Goal: Information Seeking & Learning: Learn about a topic

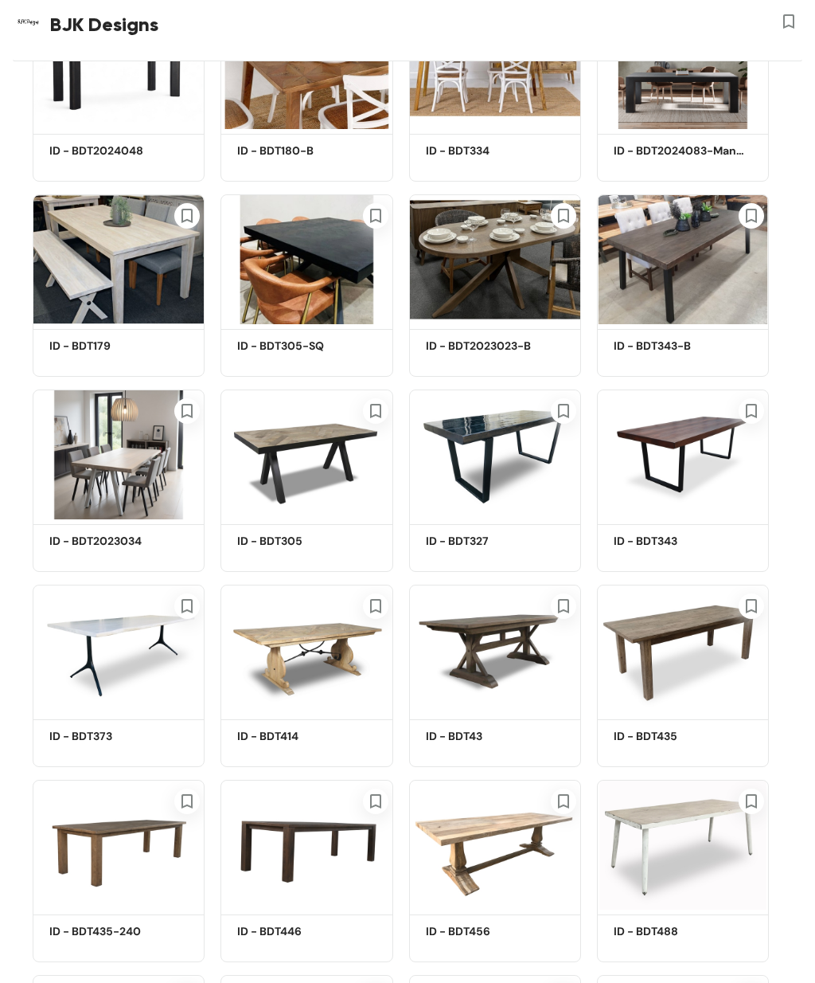
scroll to position [5800, 0]
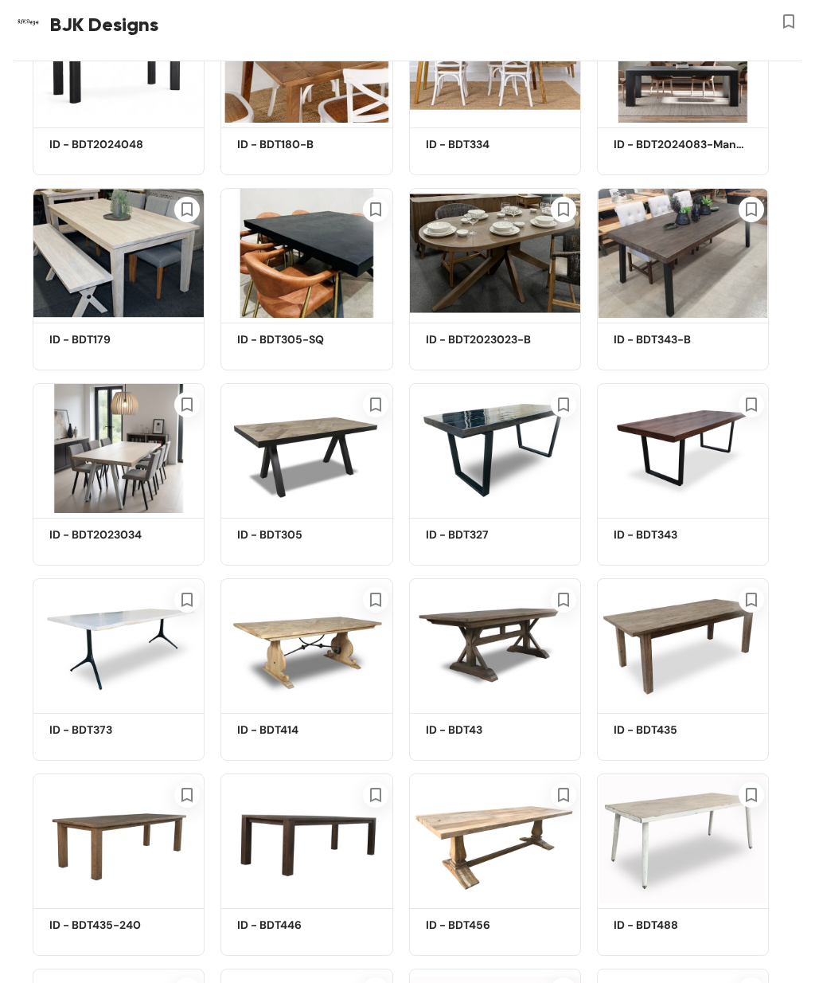
click at [112, 875] on img at bounding box center [119, 838] width 172 height 130
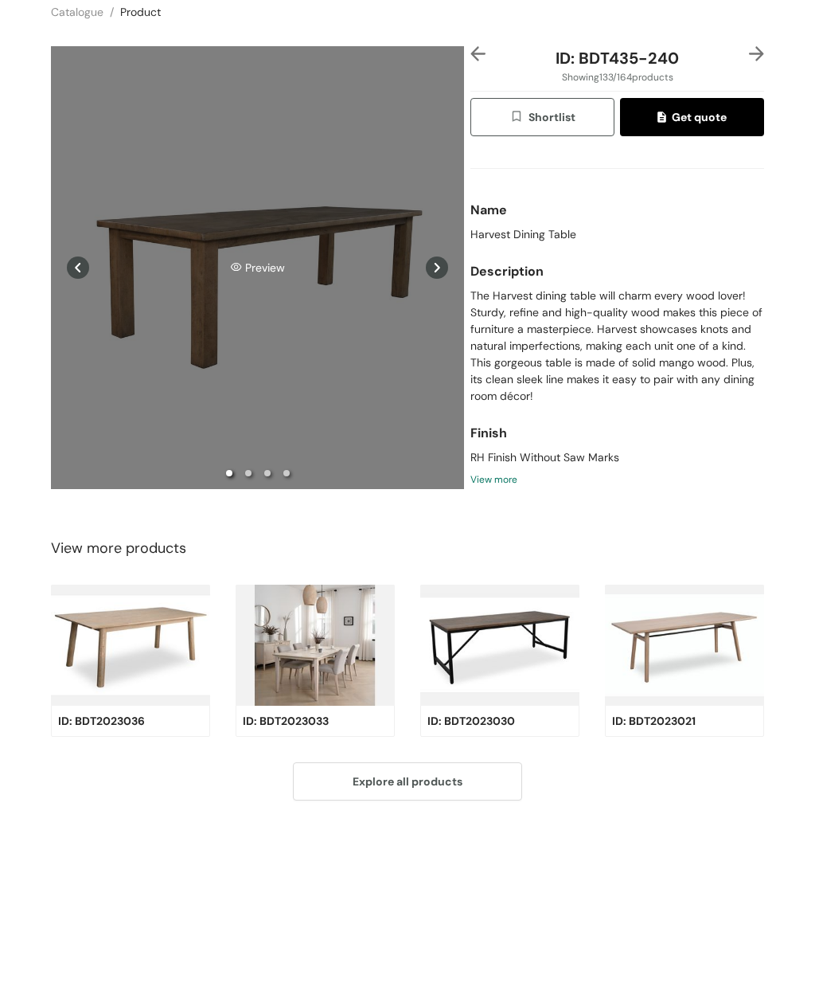
click at [222, 255] on div "Preview" at bounding box center [257, 330] width 413 height 442
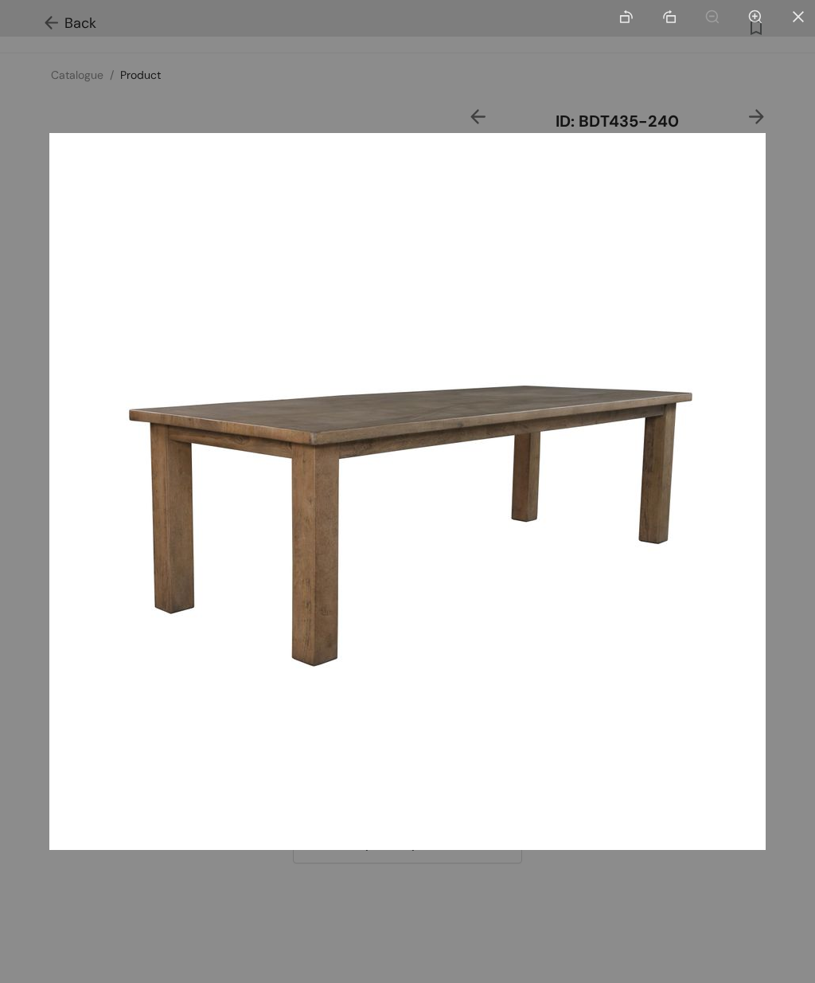
click at [500, 922] on div at bounding box center [407, 491] width 815 height 983
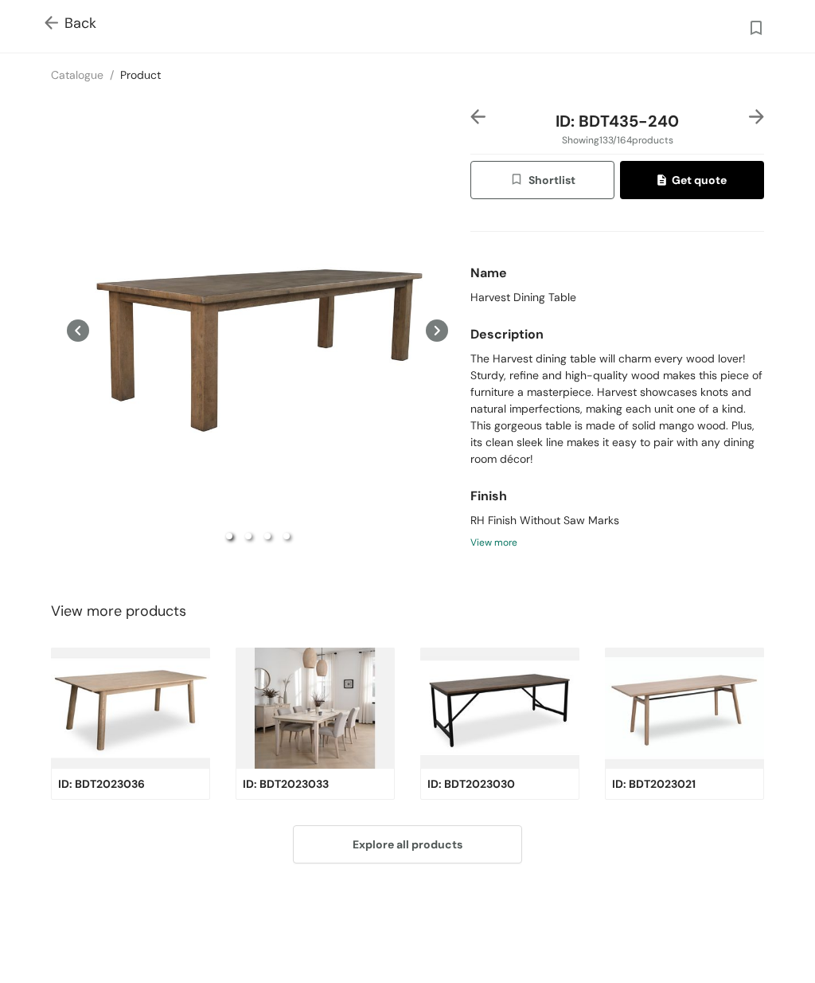
click at [440, 342] on icon at bounding box center [437, 330] width 22 height 22
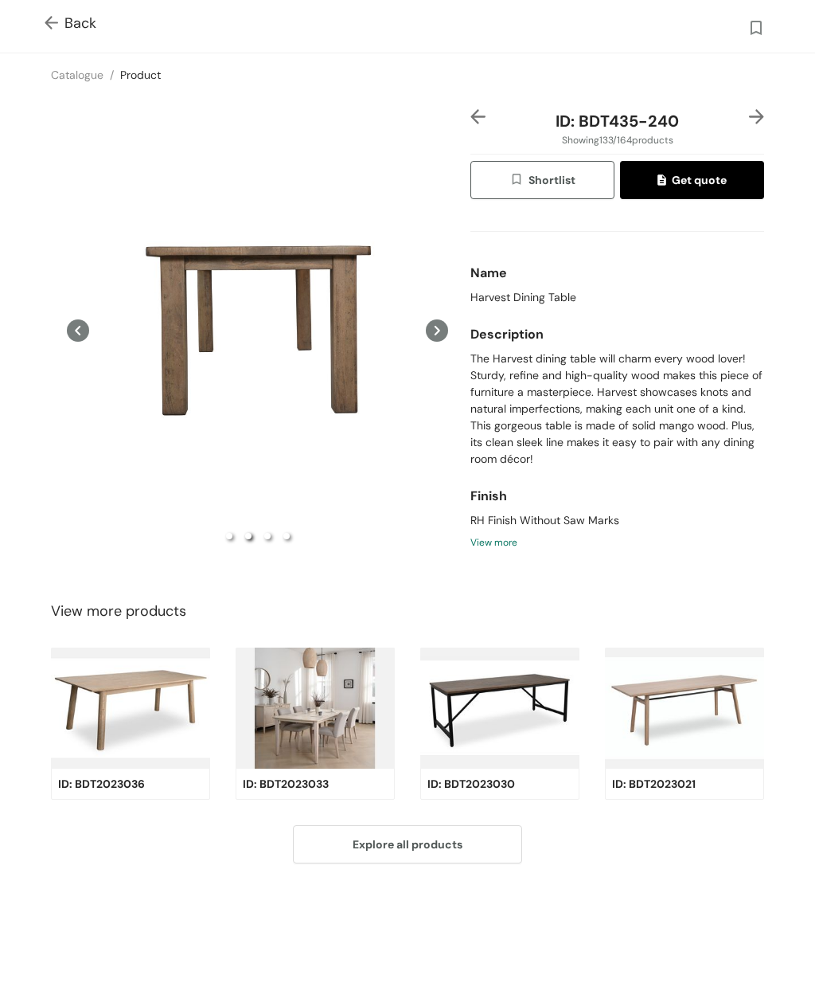
click at [436, 335] on icon at bounding box center [438, 331] width 6 height 10
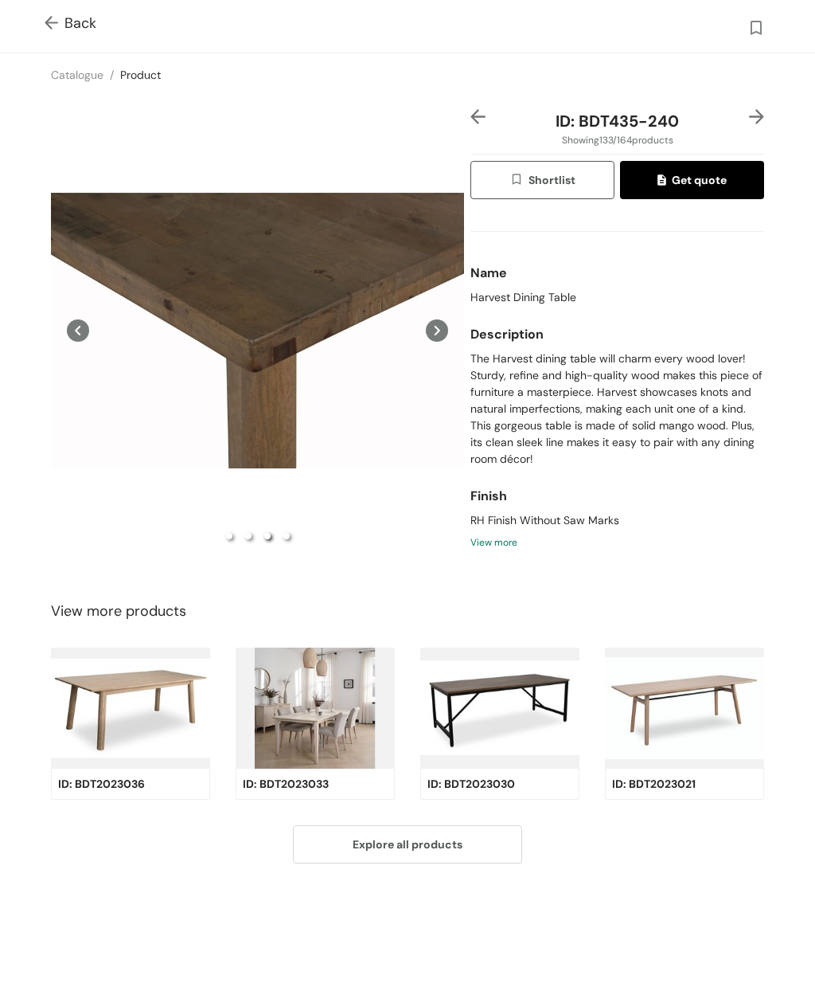
click at [441, 342] on icon at bounding box center [437, 330] width 22 height 22
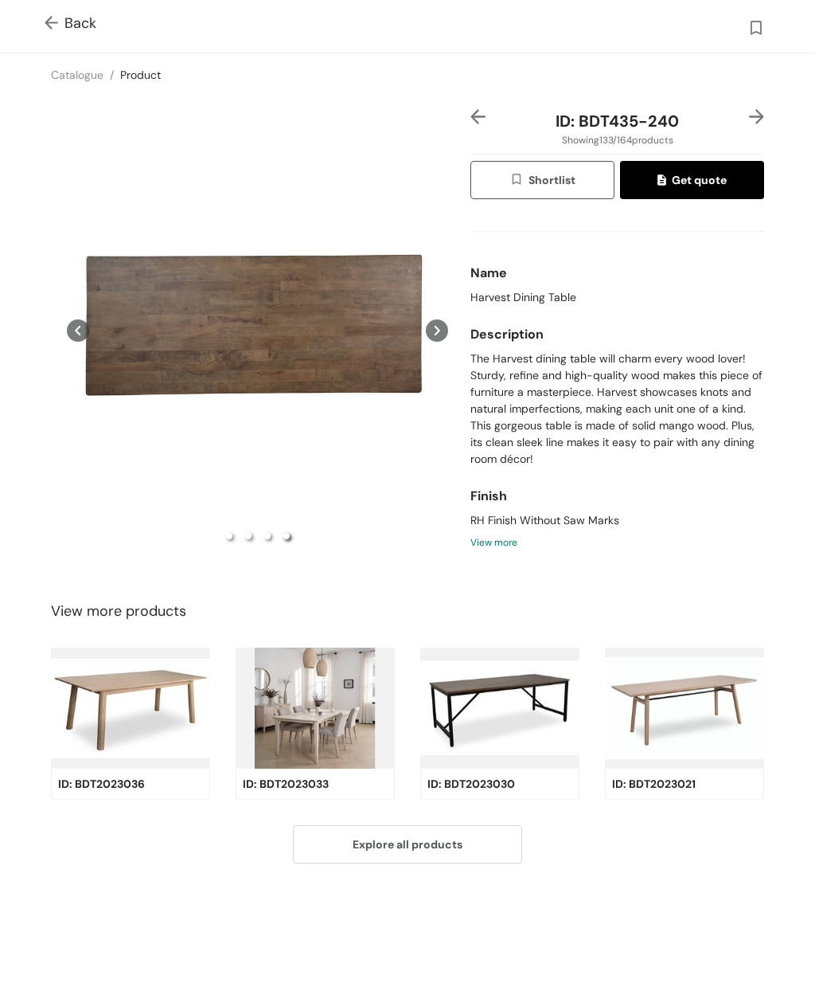
click at [444, 337] on icon at bounding box center [437, 330] width 22 height 22
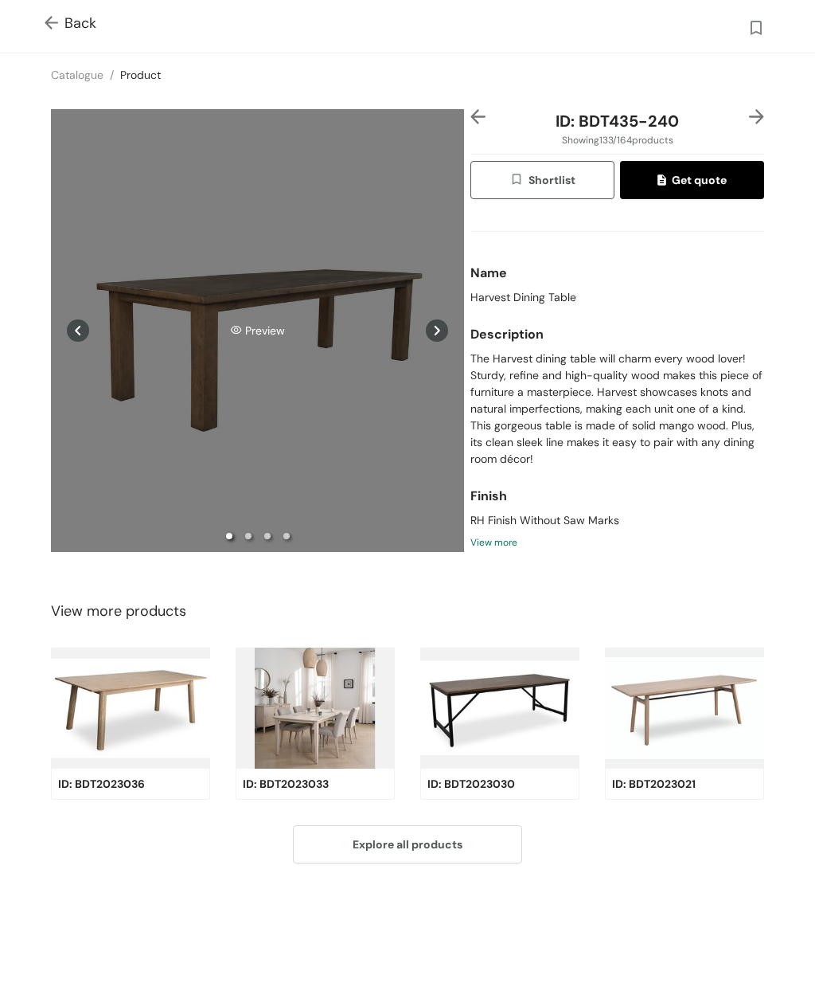
click at [248, 311] on div "Preview" at bounding box center [257, 330] width 413 height 442
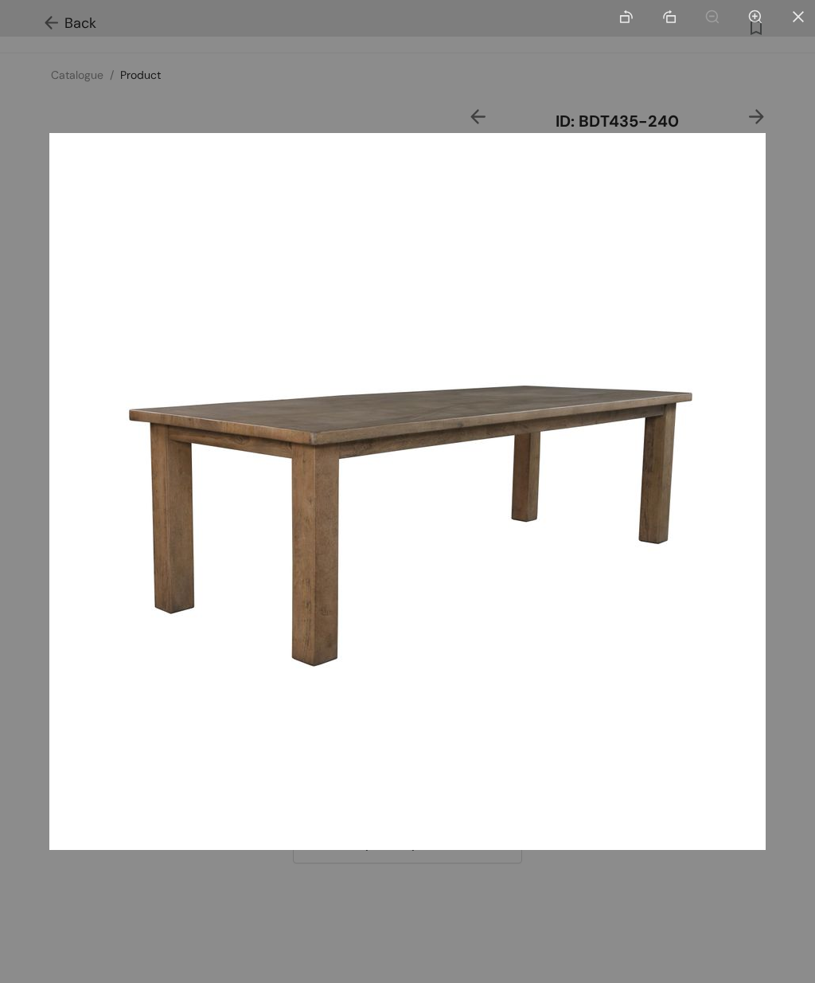
click at [661, 74] on div at bounding box center [407, 491] width 815 height 983
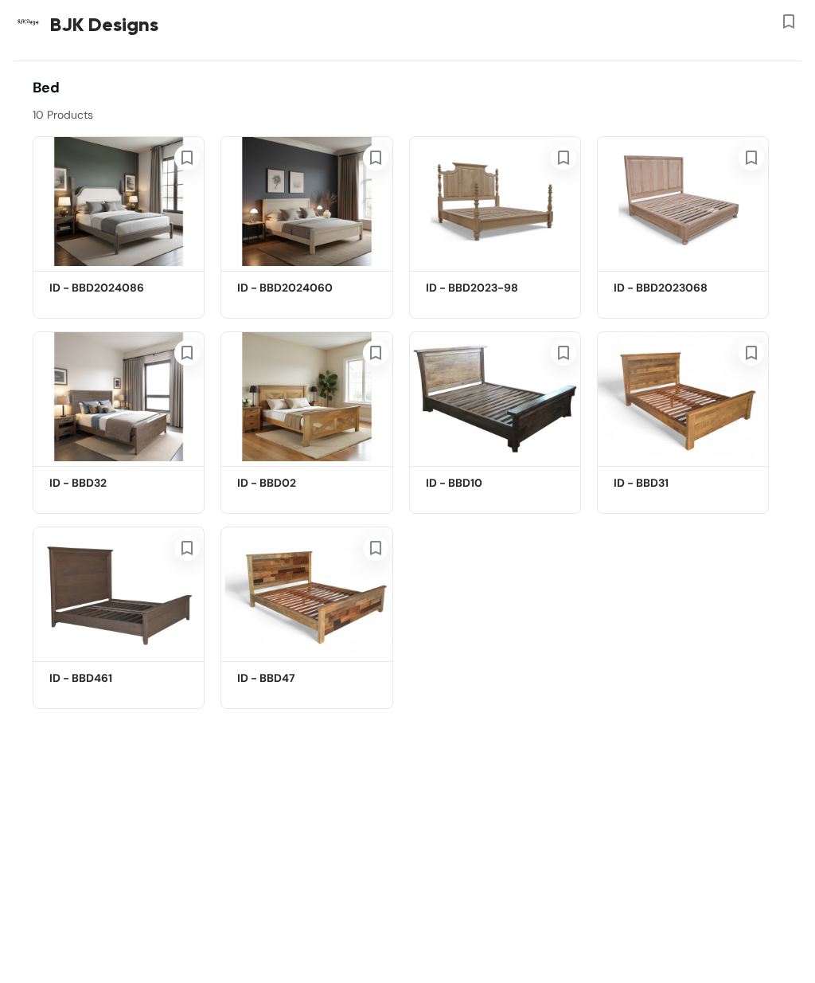
click at [113, 417] on img at bounding box center [119, 396] width 172 height 130
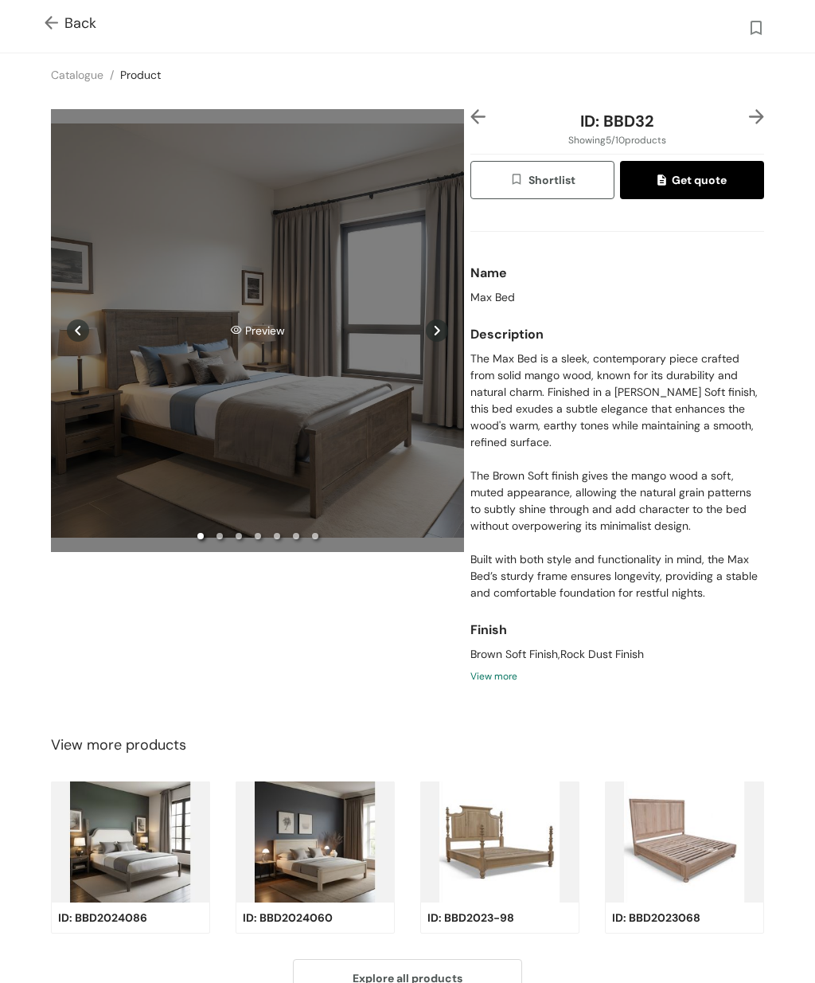
click at [295, 408] on div "Preview" at bounding box center [257, 330] width 413 height 442
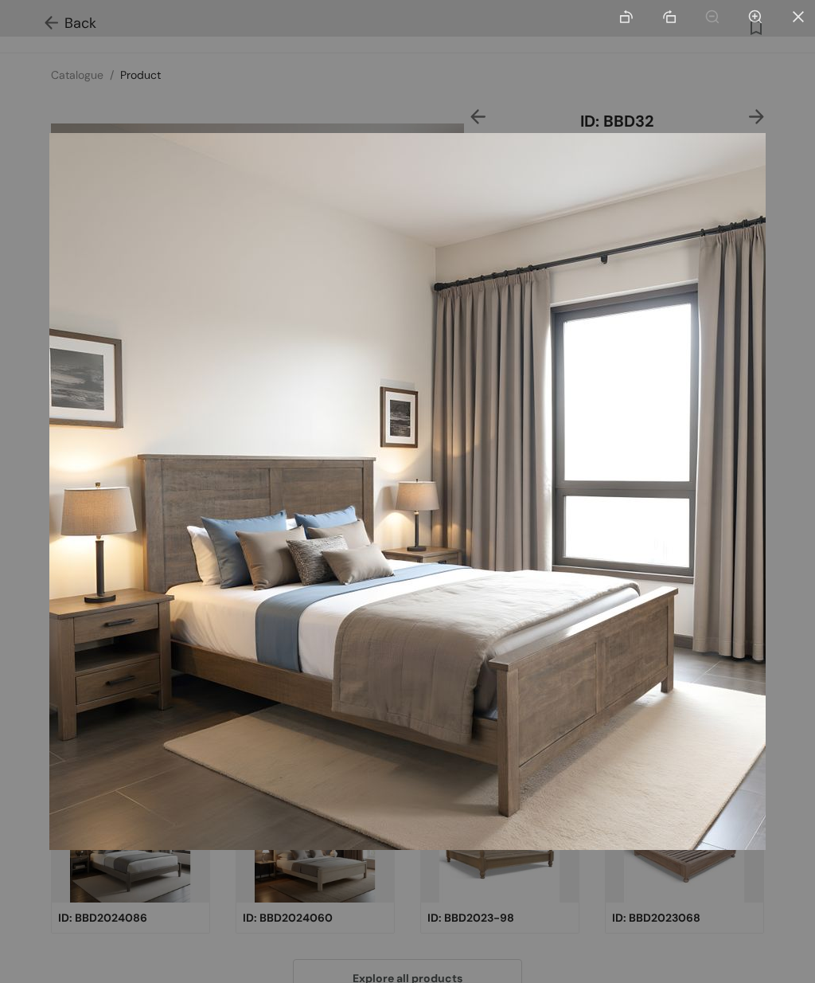
click at [592, 959] on div at bounding box center [407, 491] width 815 height 983
